Goal: Register for event/course

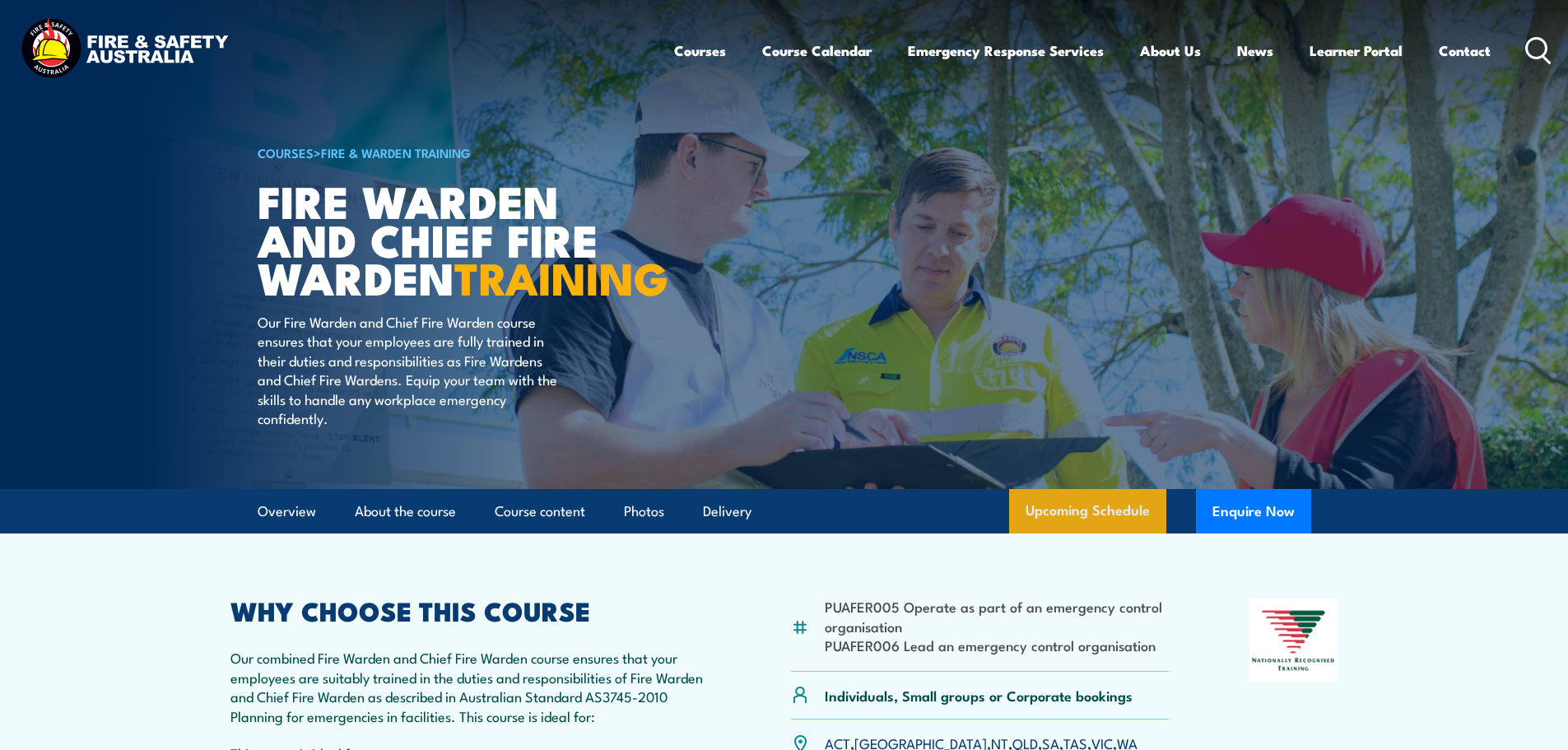
click at [1089, 533] on link "Upcoming Schedule" at bounding box center [1088, 511] width 158 height 45
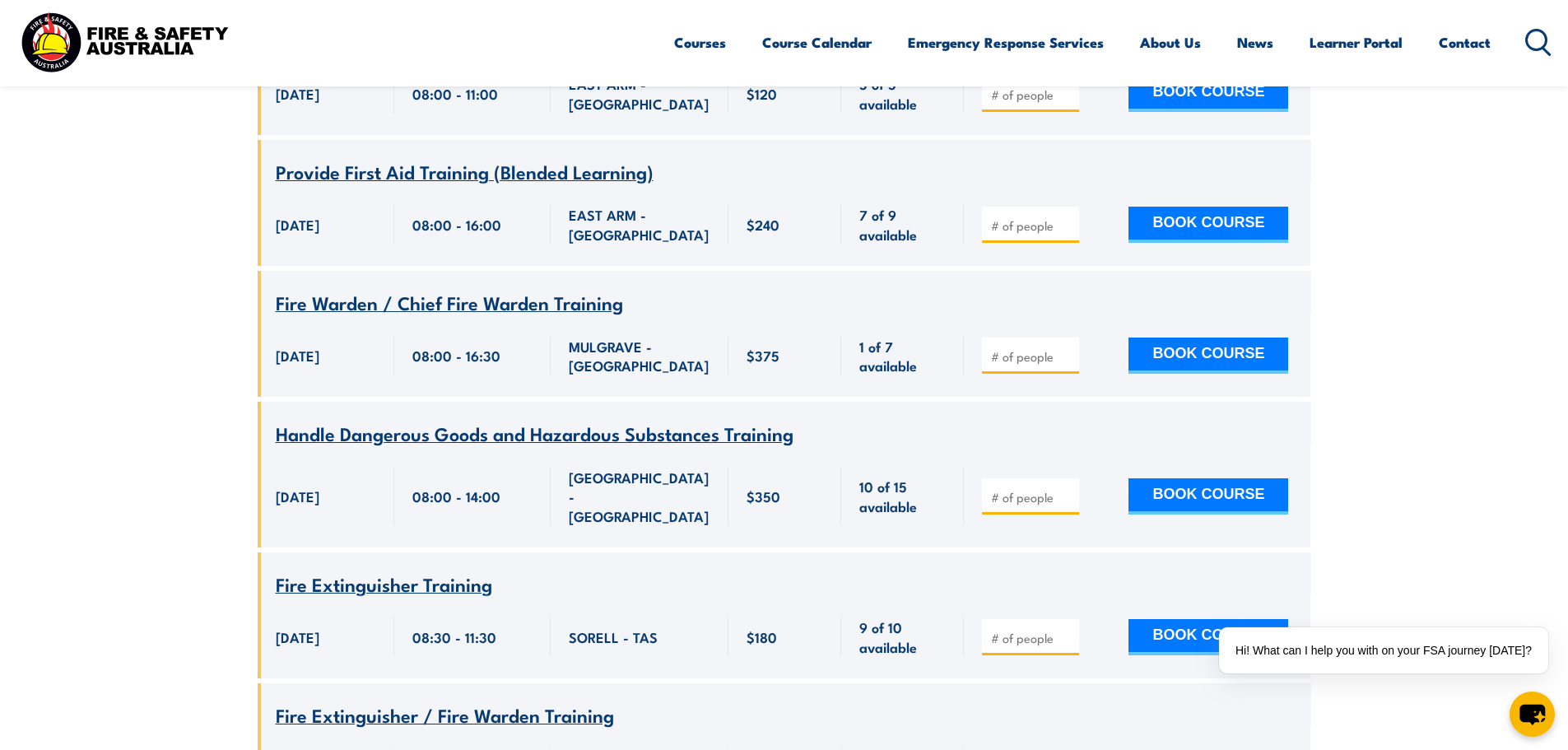
scroll to position [2799, 0]
